Goal: Task Accomplishment & Management: Complete application form

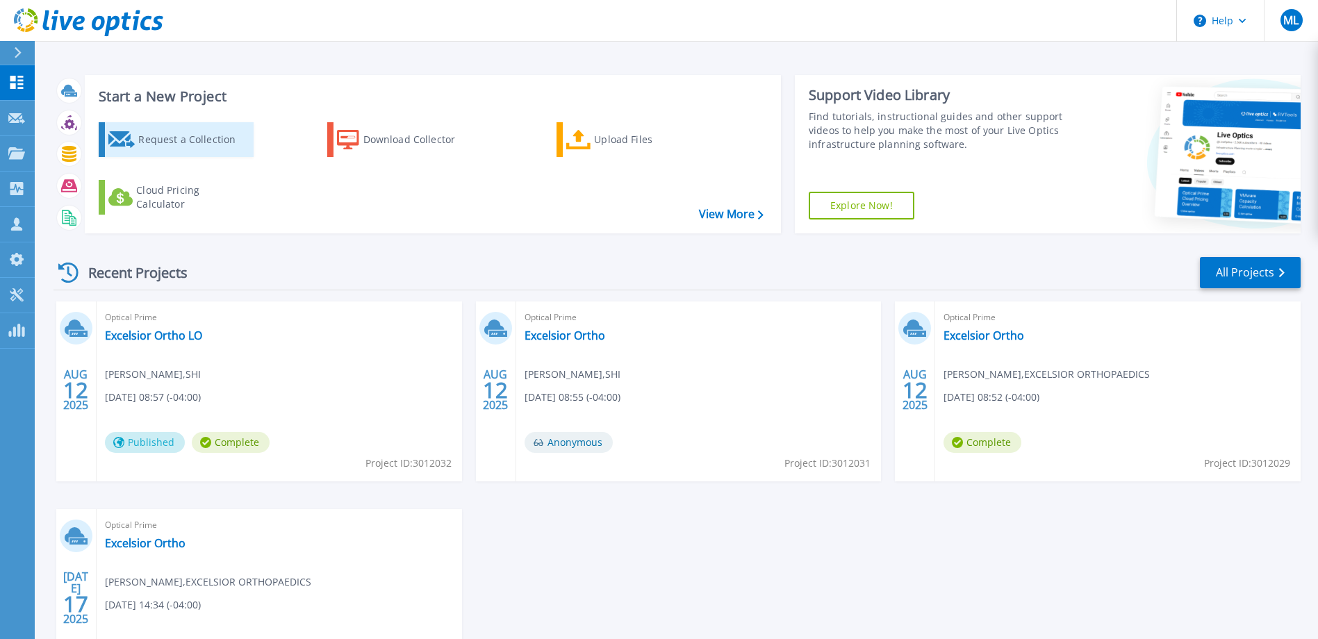
click at [170, 131] on div "Request a Collection" at bounding box center [193, 140] width 111 height 28
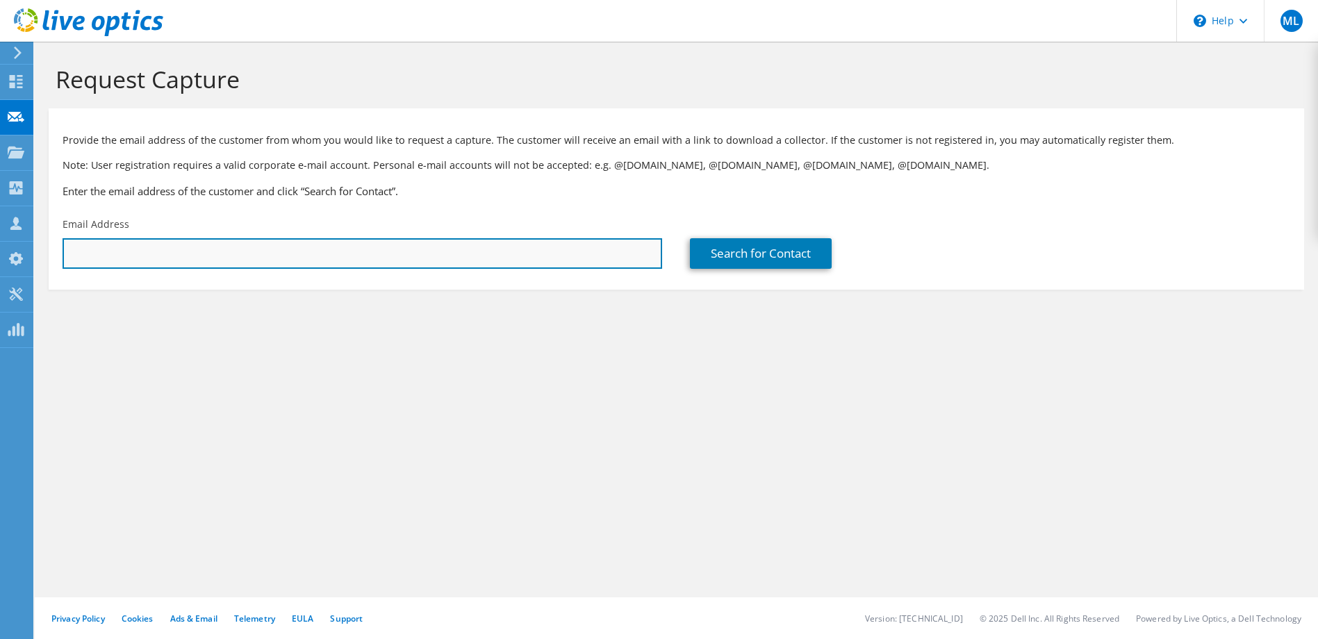
drag, startPoint x: 146, startPoint y: 258, endPoint x: 131, endPoint y: 261, distance: 14.9
click at [146, 258] on input "text" at bounding box center [363, 253] width 600 height 31
click at [177, 245] on input "text" at bounding box center [363, 253] width 600 height 31
paste input "[PERSON_NAME][EMAIL_ADDRESS][DOMAIN_NAME]"
type input "[PERSON_NAME][EMAIL_ADDRESS][DOMAIN_NAME]"
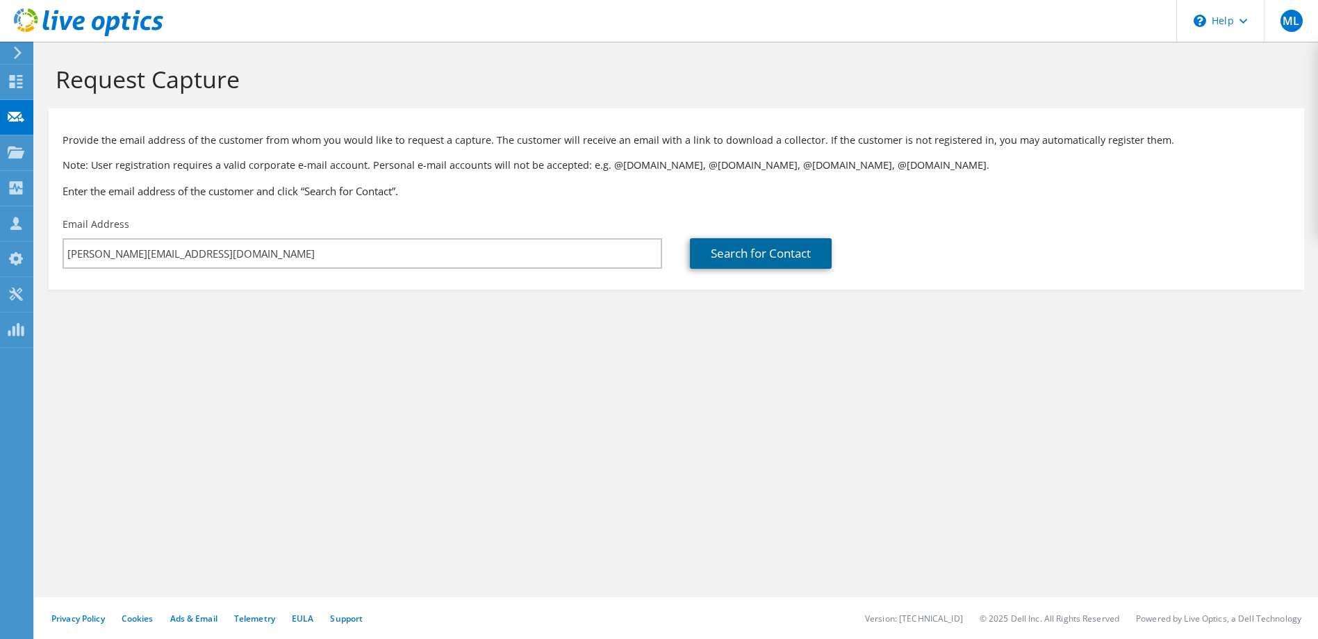
click at [722, 259] on link "Search for Contact" at bounding box center [761, 253] width 142 height 31
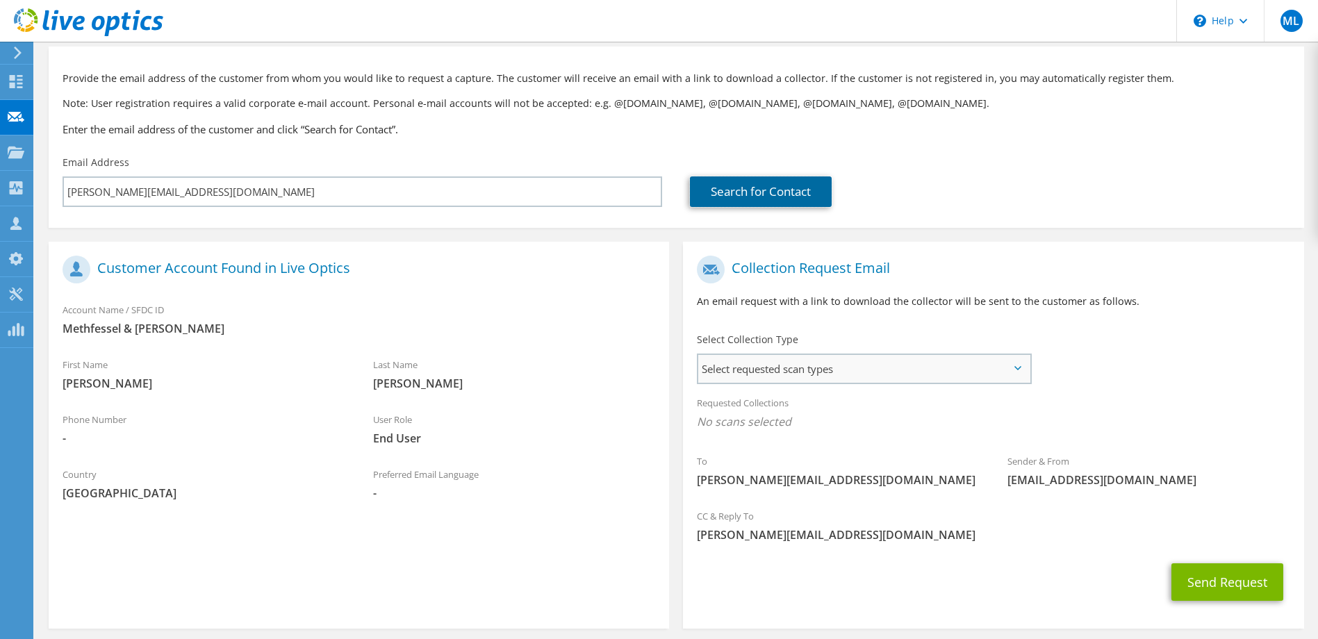
scroll to position [121, 0]
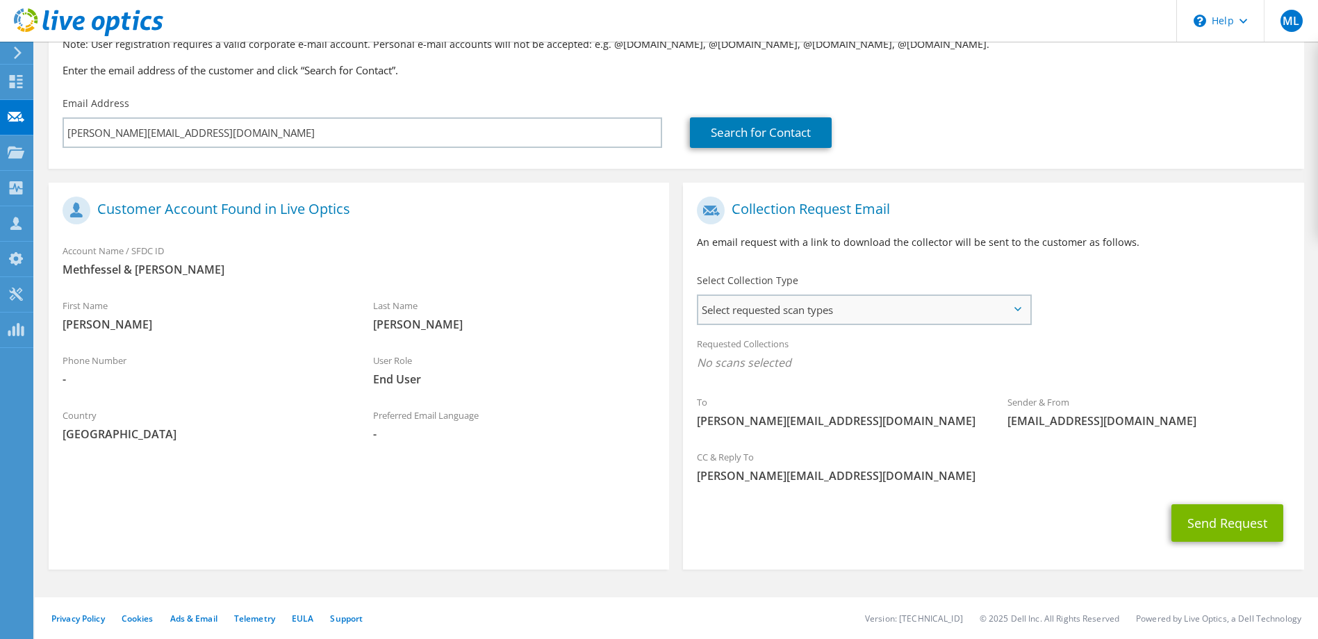
click at [860, 311] on span "Select requested scan types" at bounding box center [863, 310] width 331 height 28
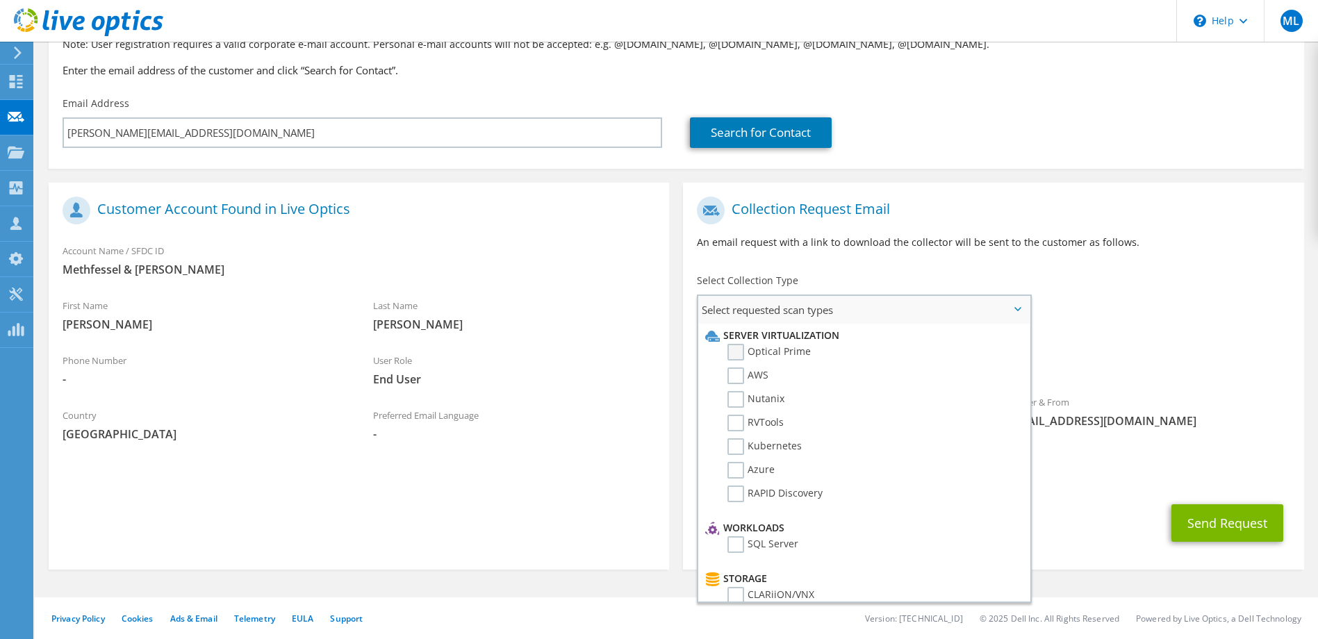
click at [785, 347] on label "Optical Prime" at bounding box center [769, 352] width 83 height 17
click at [0, 0] on input "Optical Prime" at bounding box center [0, 0] width 0 height 0
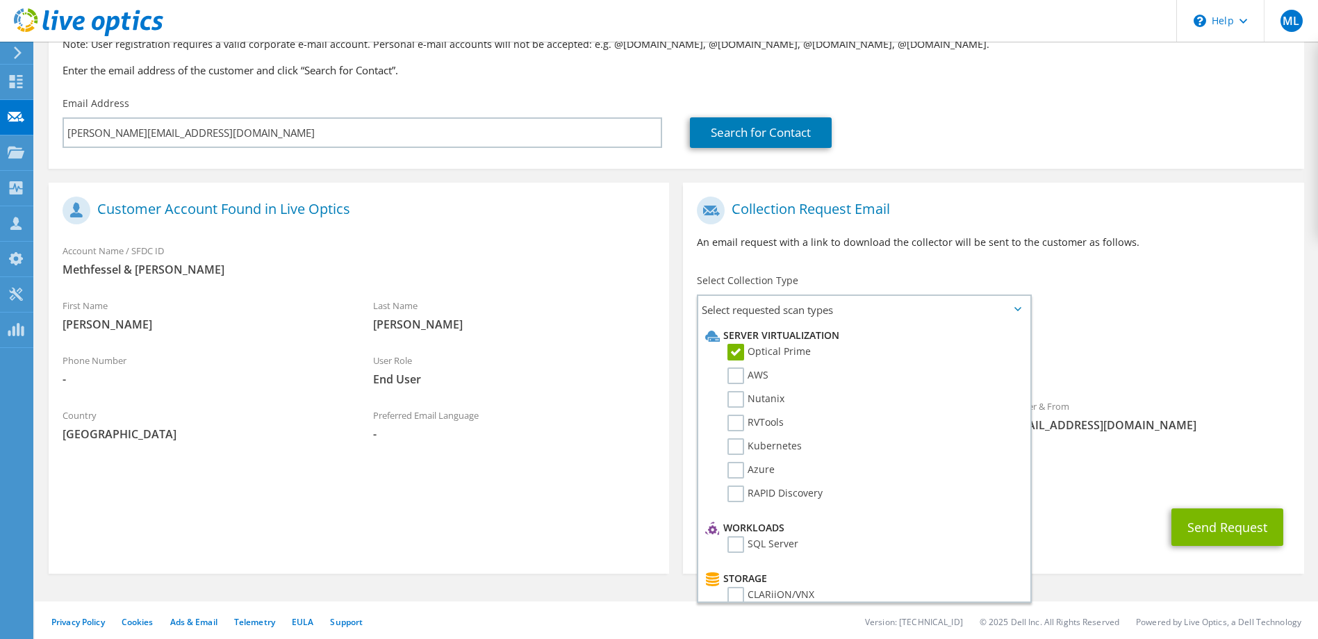
click at [678, 268] on div "Collection Request Email An email request with a link to download the collector…" at bounding box center [993, 382] width 634 height 398
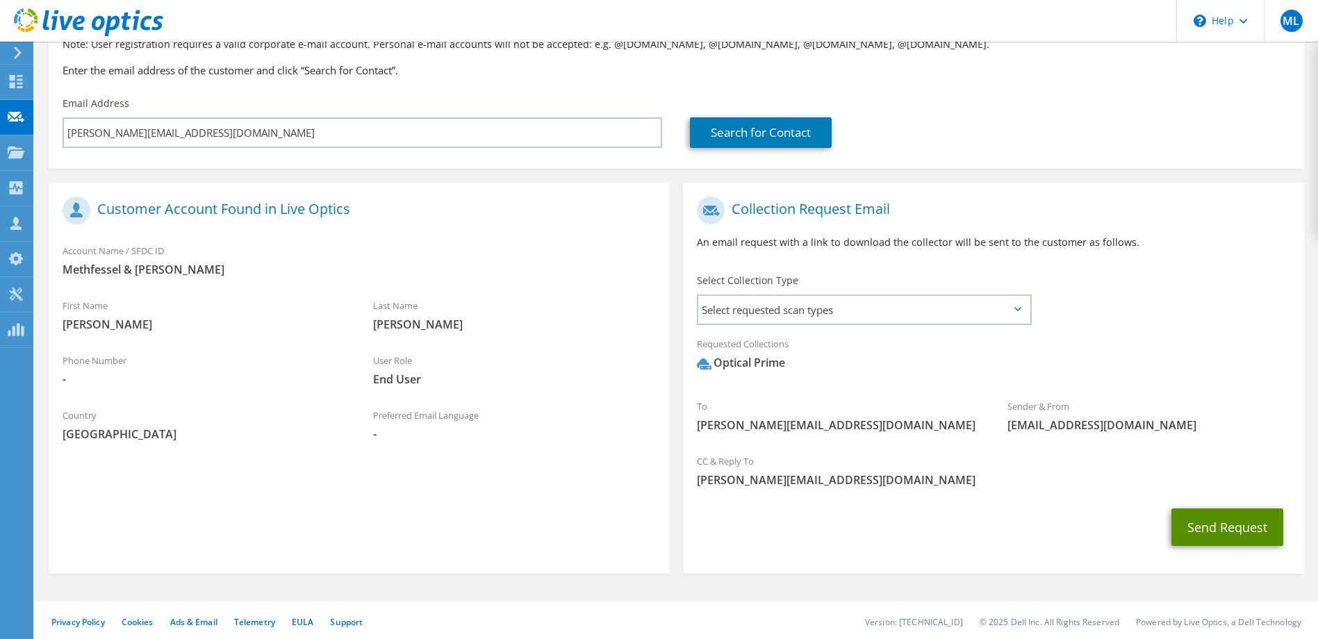
click at [1251, 527] on button "Send Request" at bounding box center [1228, 528] width 112 height 38
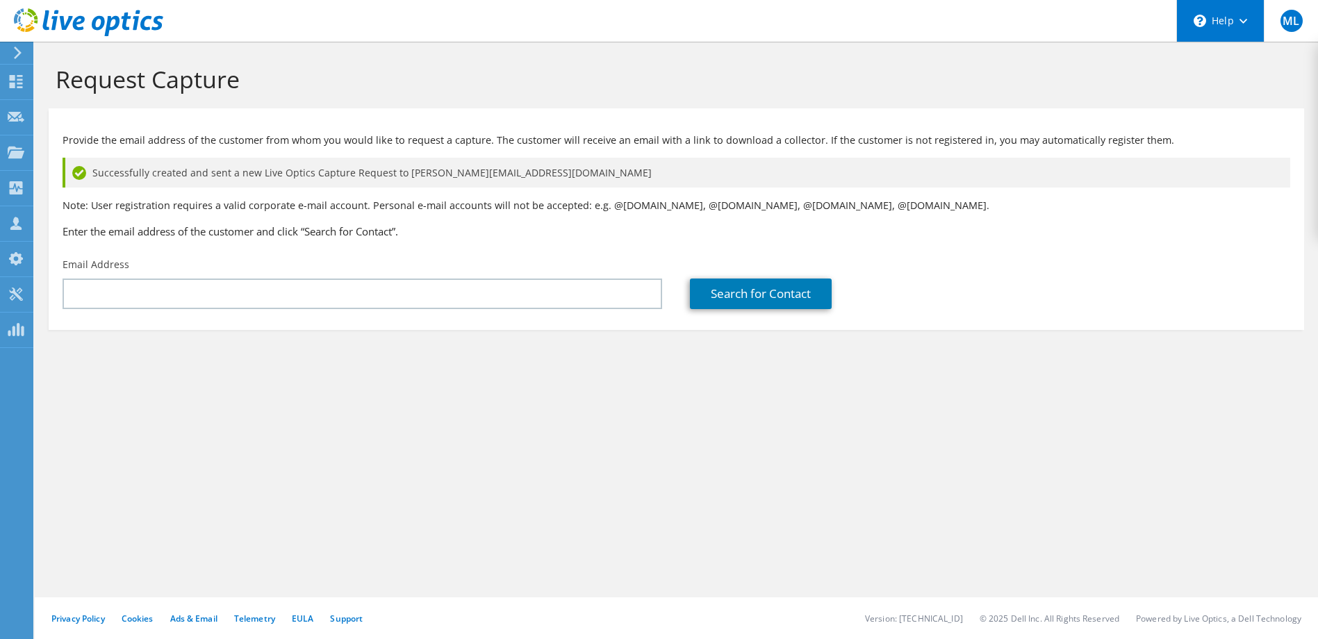
click at [1236, 38] on div "\n Help" at bounding box center [1220, 21] width 88 height 42
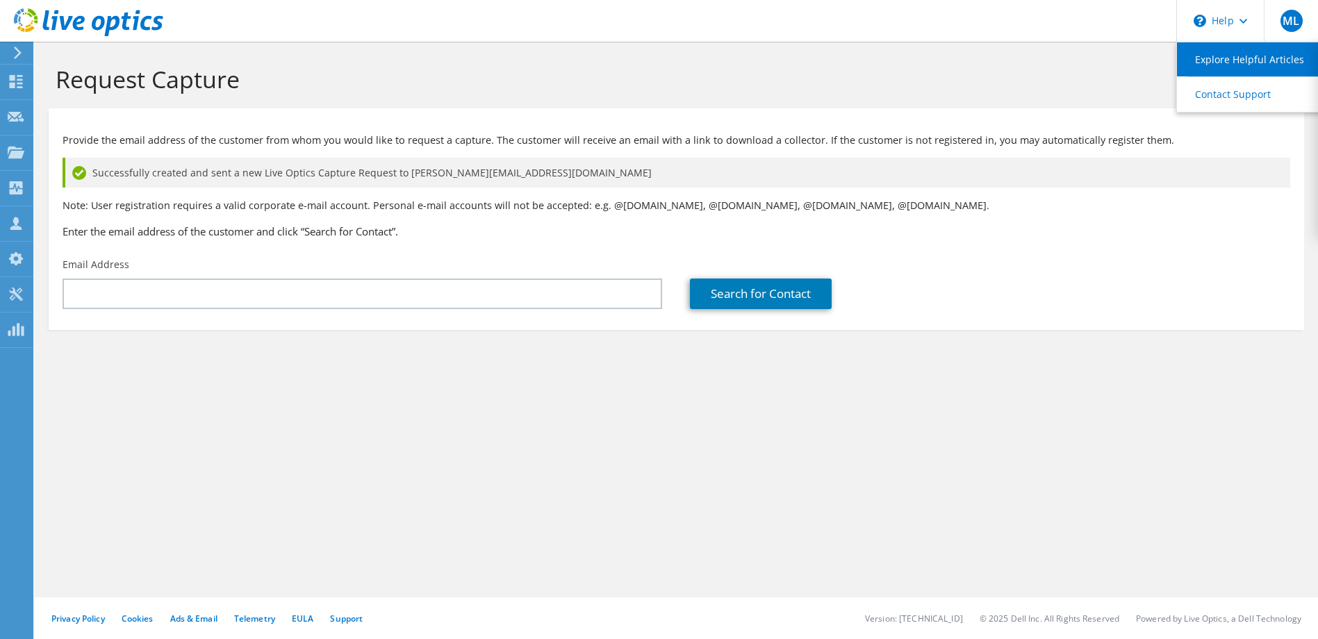
click at [1267, 60] on link "Explore Helpful Articles" at bounding box center [1254, 59] width 155 height 34
